Goal: Task Accomplishment & Management: Manage account settings

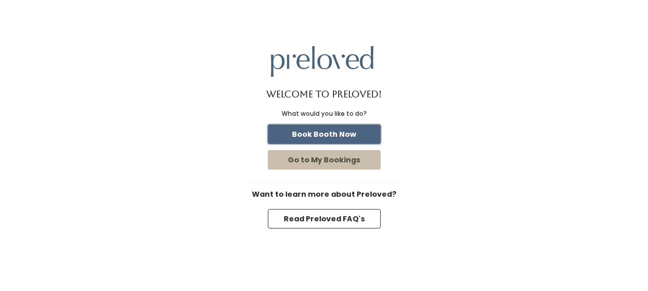
click at [308, 131] on button "Book Booth Now" at bounding box center [324, 134] width 113 height 19
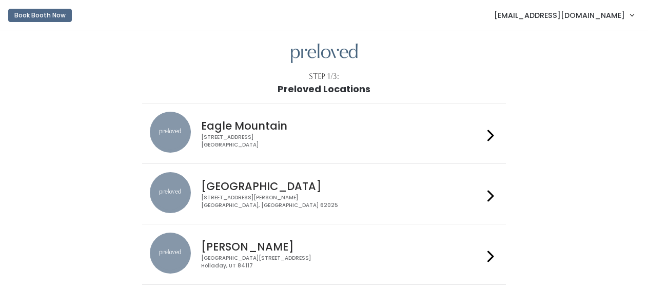
click at [286, 211] on div "Edwardsville 1500 Troy Road, Unit A‑B Edwardsville, IL 62025" at bounding box center [324, 194] width 348 height 44
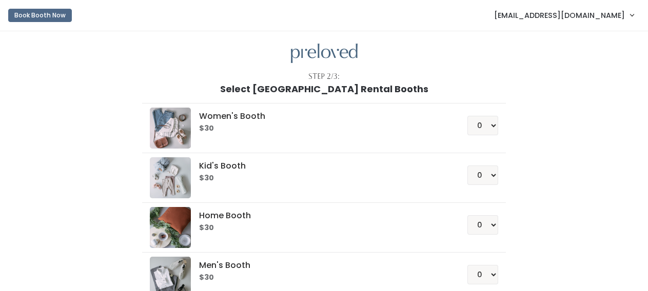
click at [576, 16] on span "fee4zy@gmail.com" at bounding box center [559, 15] width 131 height 11
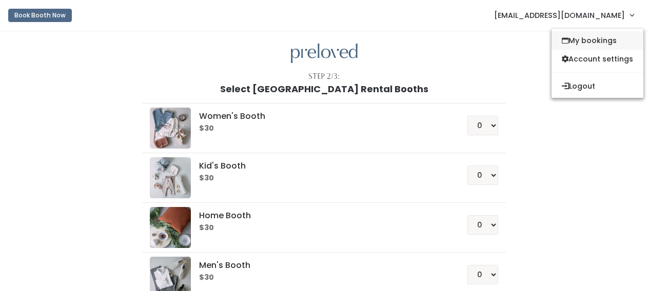
click at [576, 38] on link "My bookings" at bounding box center [597, 40] width 92 height 18
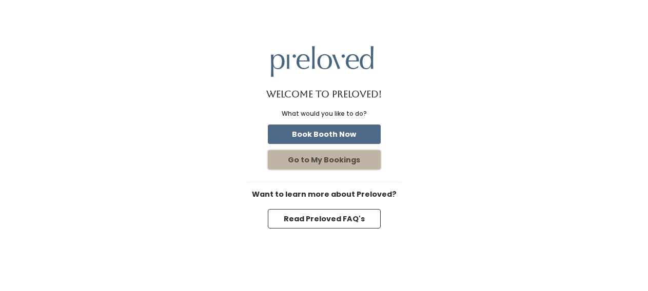
click at [332, 160] on button "Go to My Bookings" at bounding box center [324, 159] width 113 height 19
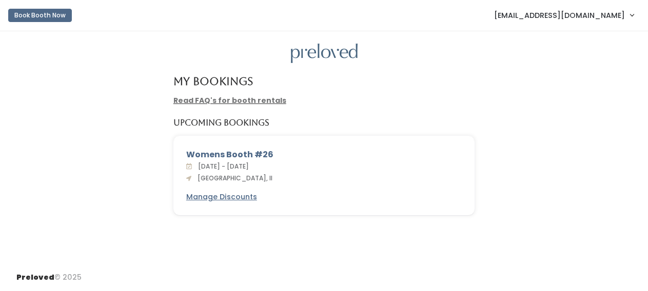
click at [195, 103] on link "Read FAQ's for booth rentals" at bounding box center [229, 100] width 113 height 10
